Goal: Check status

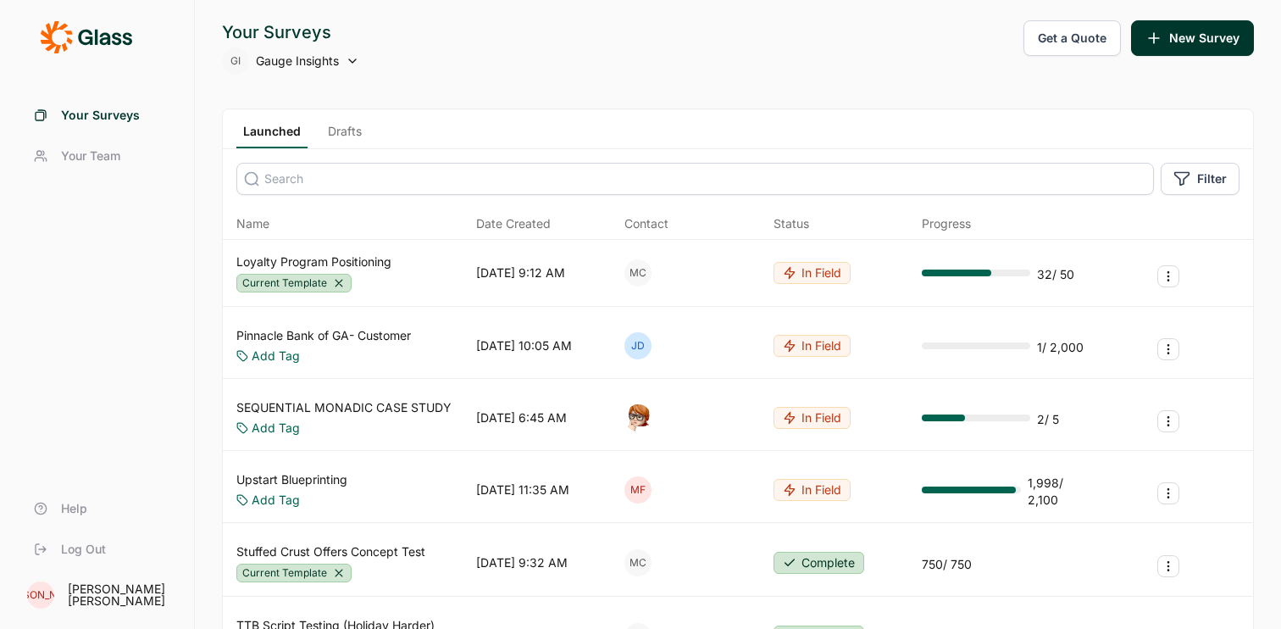
click at [338, 63] on span "Gauge Insights" at bounding box center [297, 61] width 83 height 17
type input "ne"
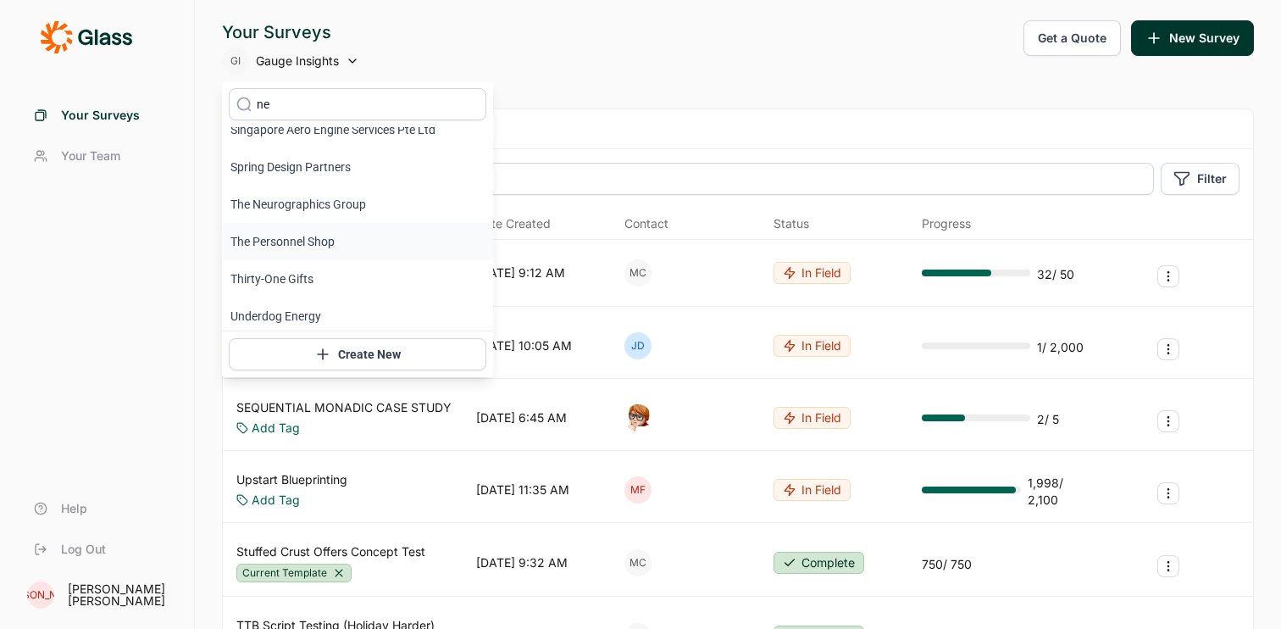
scroll to position [729, 0]
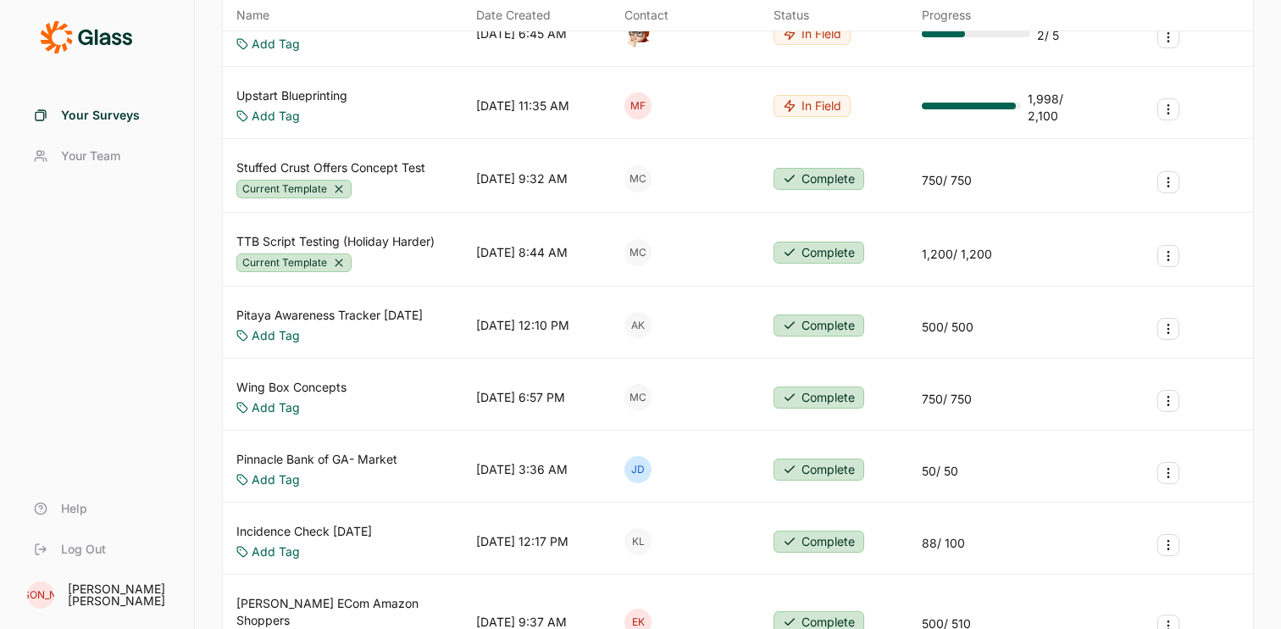
scroll to position [0, 0]
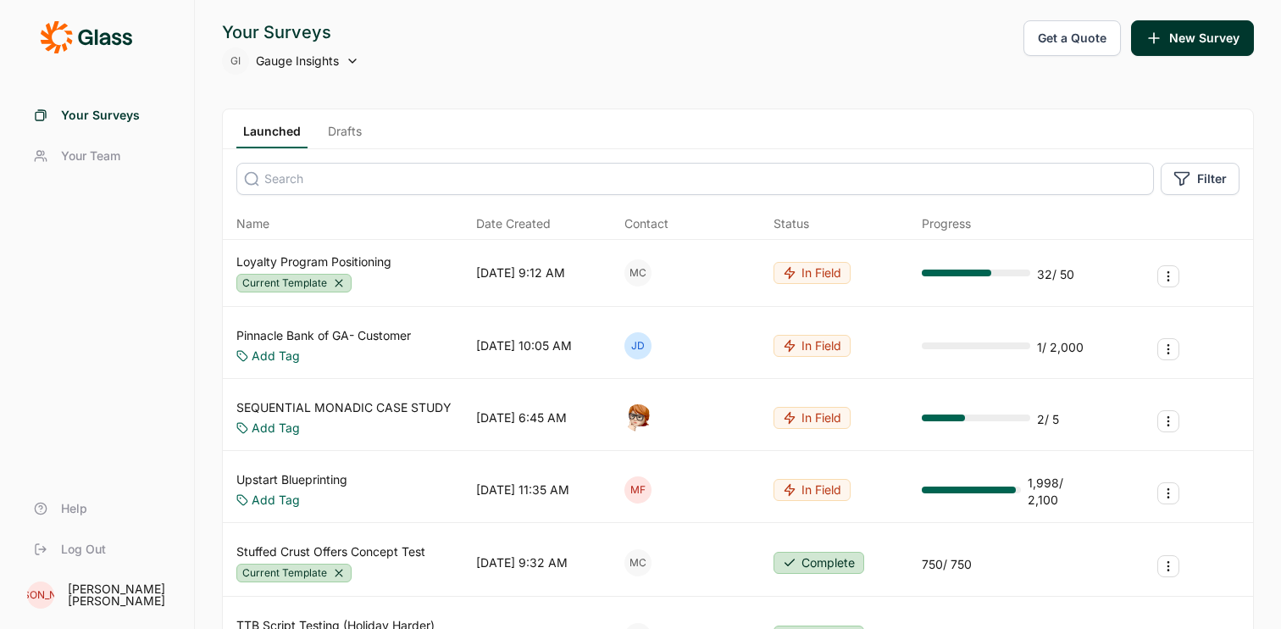
click at [341, 66] on div "GI Gauge Insights" at bounding box center [290, 60] width 137 height 27
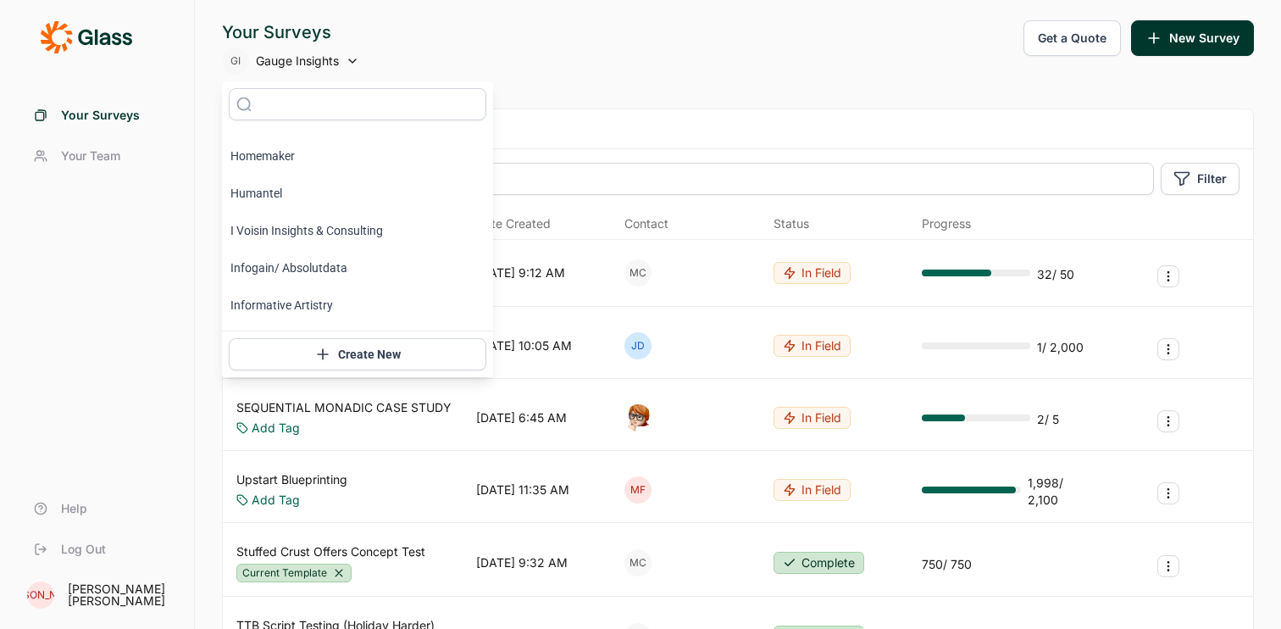
scroll to position [5201, 0]
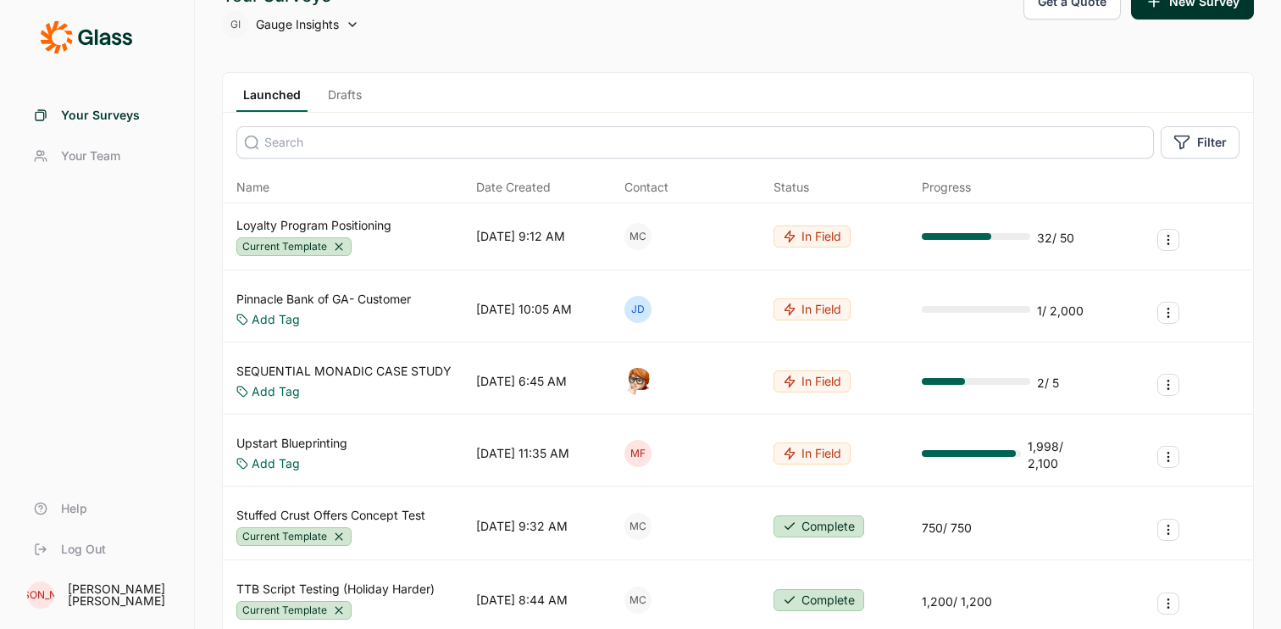
scroll to position [0, 0]
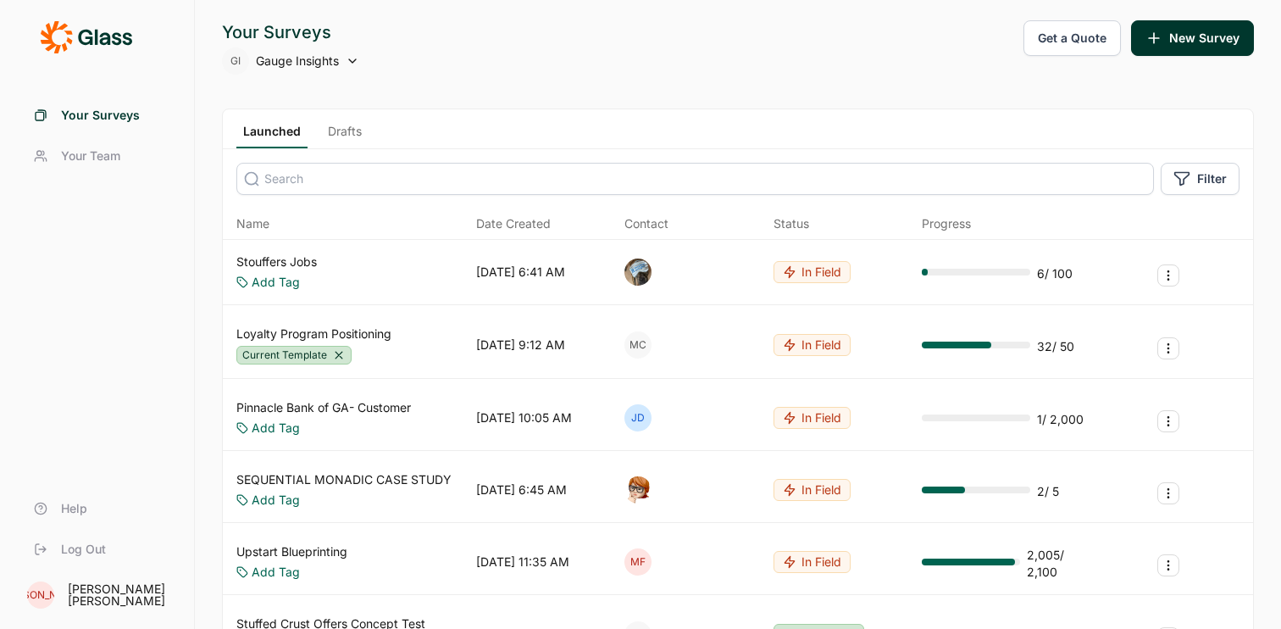
click at [314, 63] on span "Gauge Insights" at bounding box center [297, 61] width 83 height 17
click at [573, 53] on div "Your Surveys GI Gauge Insights Get a Quote New Survey" at bounding box center [738, 47] width 1032 height 54
click at [317, 259] on link "Stouffers Jobs" at bounding box center [276, 261] width 81 height 17
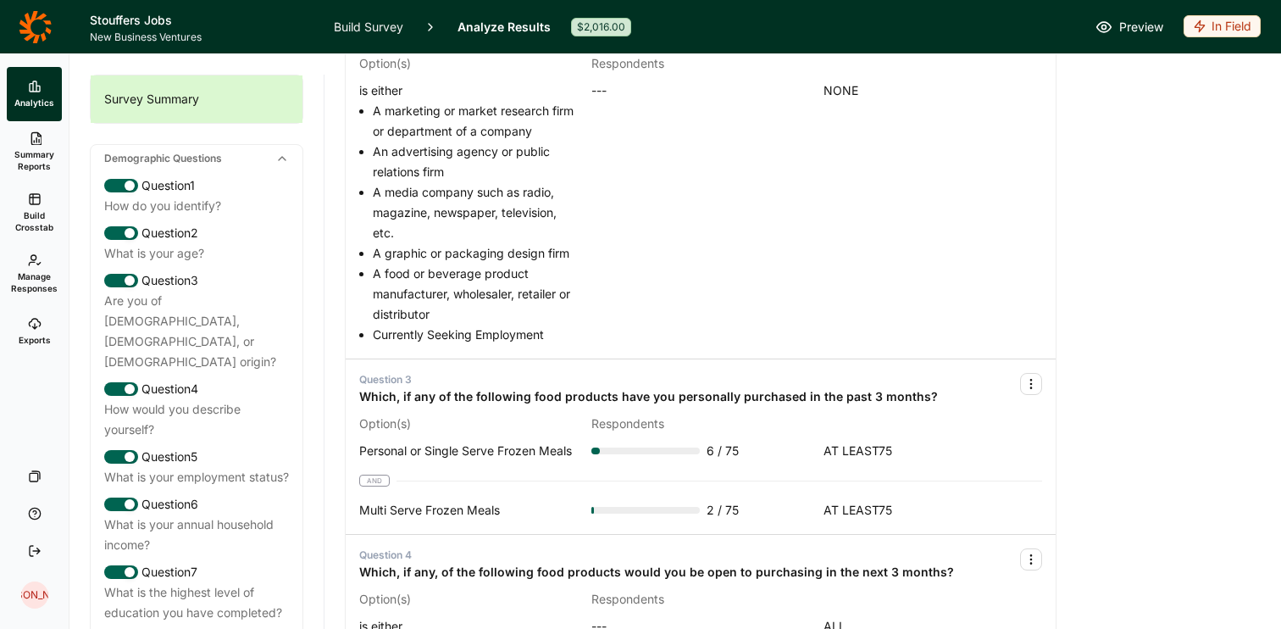
click at [116, 24] on h1 "Stouffers Jobs" at bounding box center [202, 20] width 224 height 20
click at [31, 34] on icon at bounding box center [35, 26] width 32 height 32
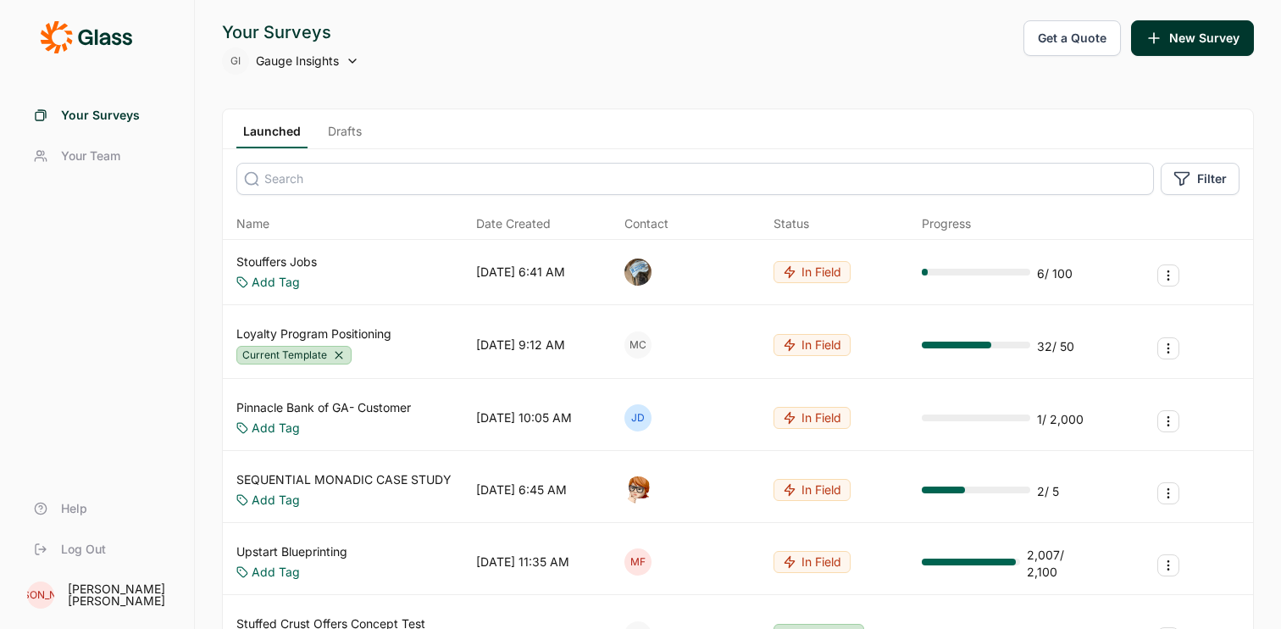
click at [507, 131] on div "Launched Drafts" at bounding box center [738, 129] width 1030 height 40
